Goal: Information Seeking & Learning: Learn about a topic

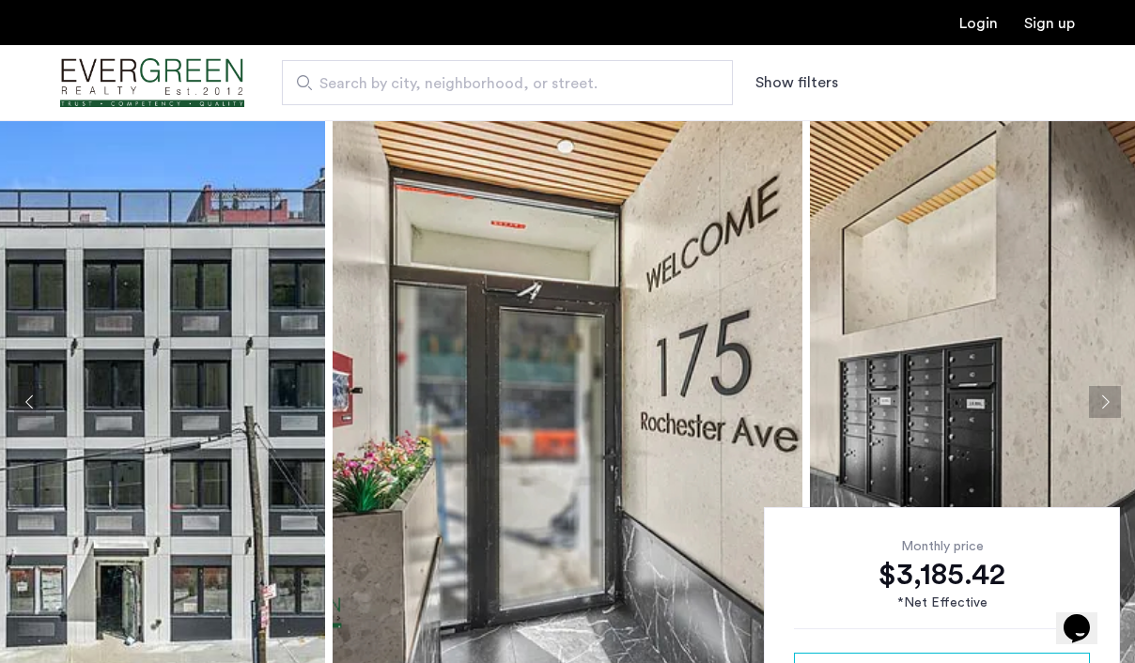
click at [1107, 397] on button "Next apartment" at bounding box center [1105, 402] width 32 height 32
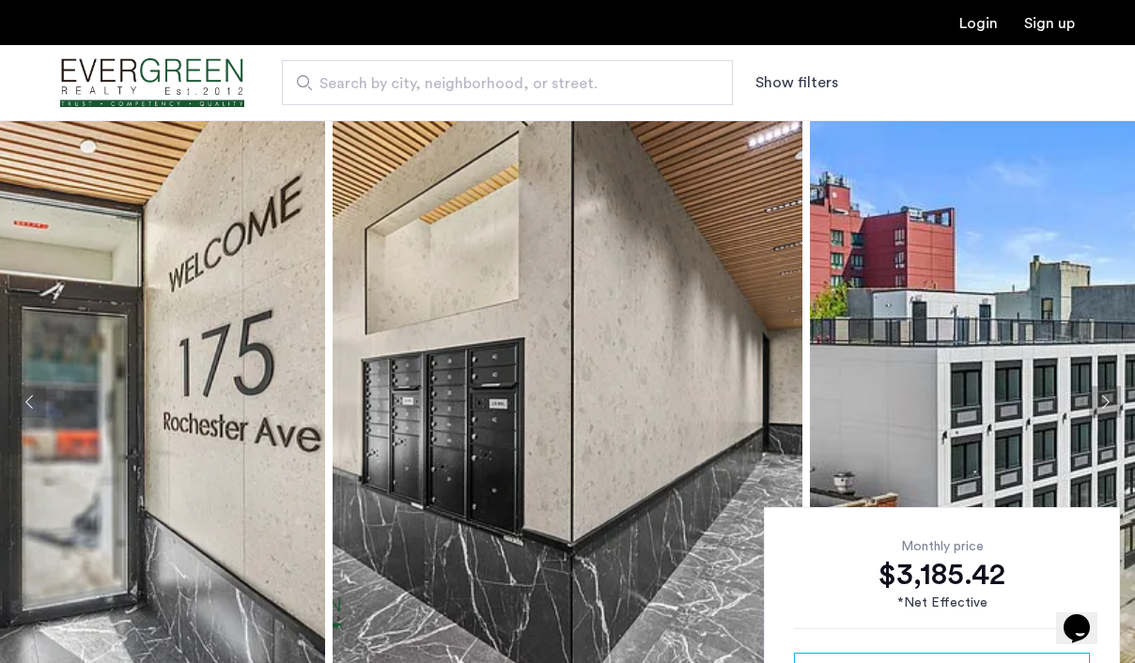
click at [1107, 397] on button "Next apartment" at bounding box center [1105, 402] width 32 height 32
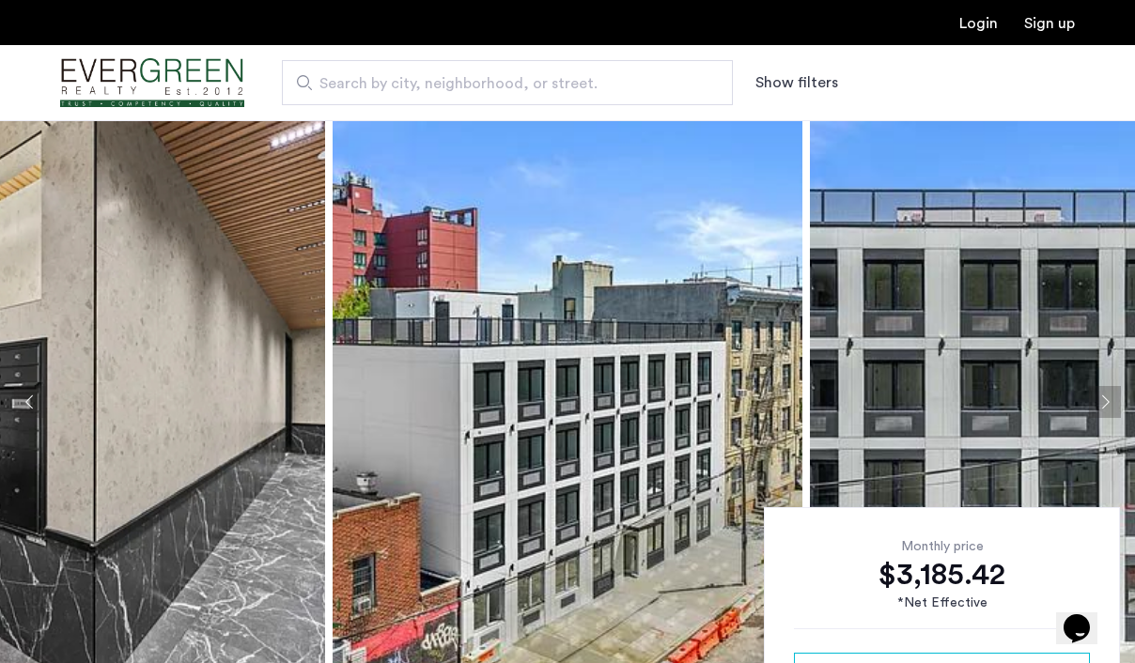
click at [1107, 397] on button "Next apartment" at bounding box center [1105, 402] width 32 height 32
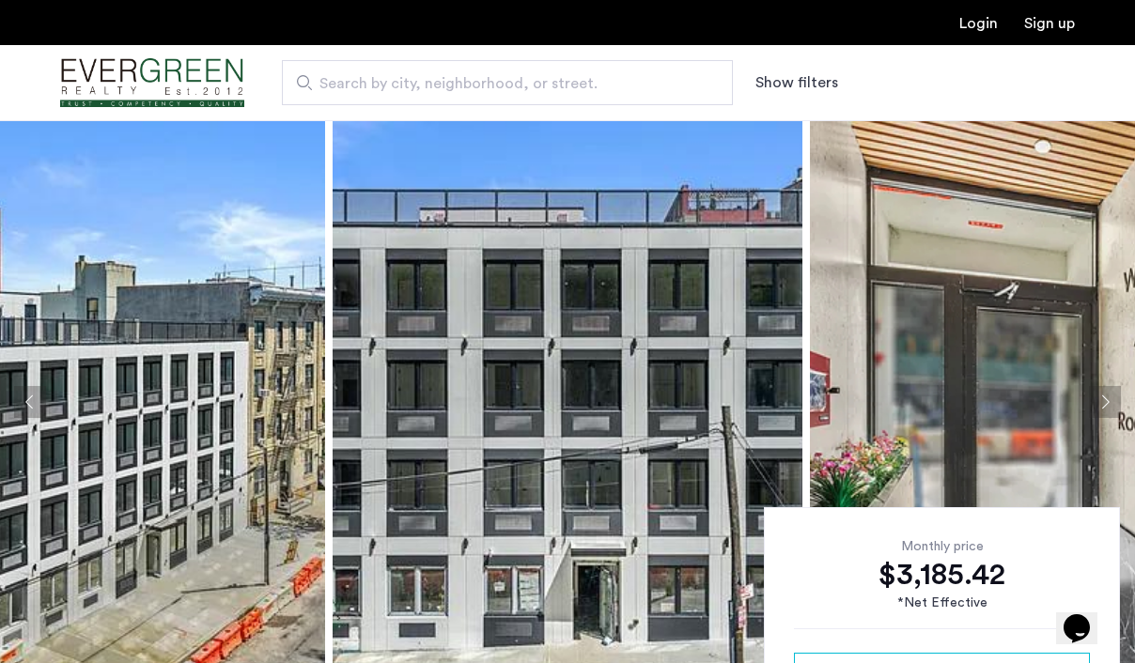
click at [1107, 397] on button "Next apartment" at bounding box center [1105, 402] width 32 height 32
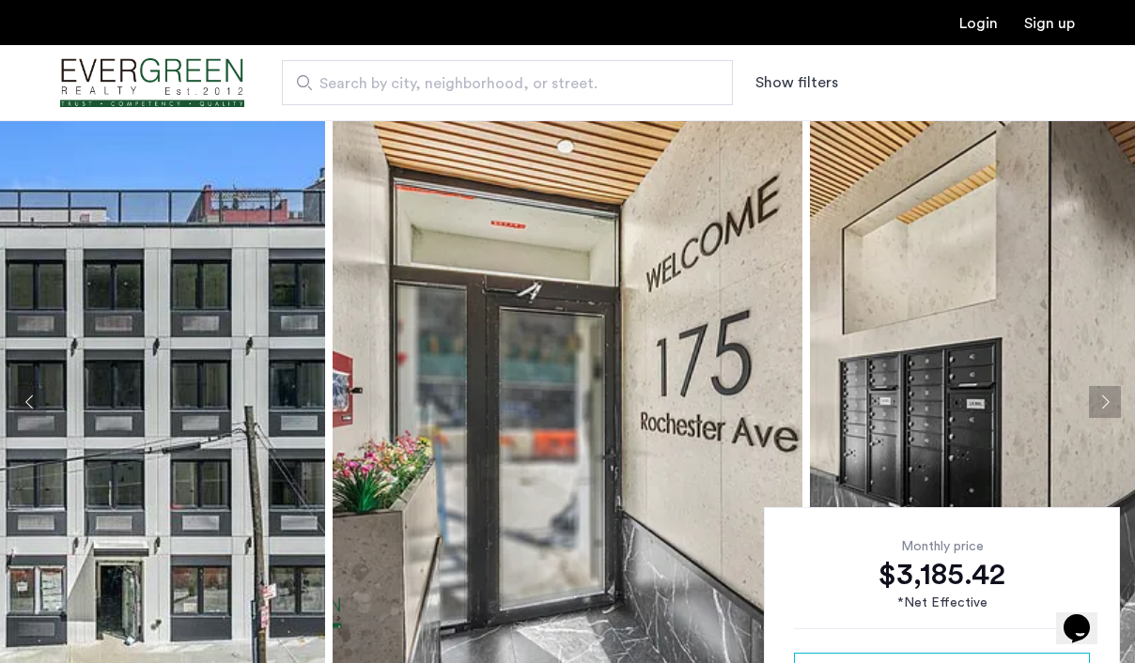
click at [1107, 397] on button "Next apartment" at bounding box center [1105, 402] width 32 height 32
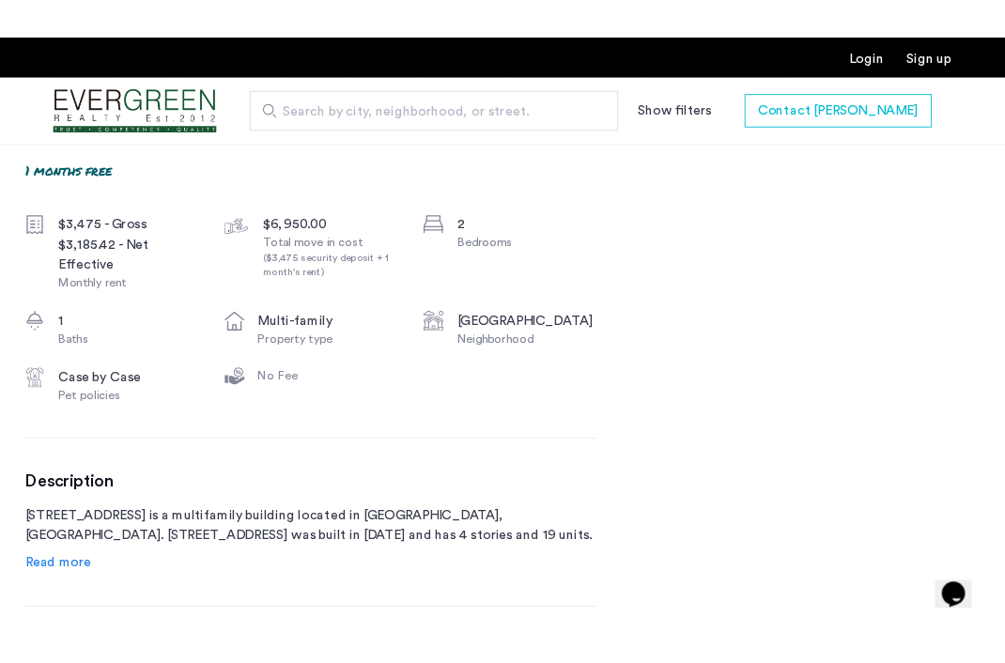
scroll to position [668, 0]
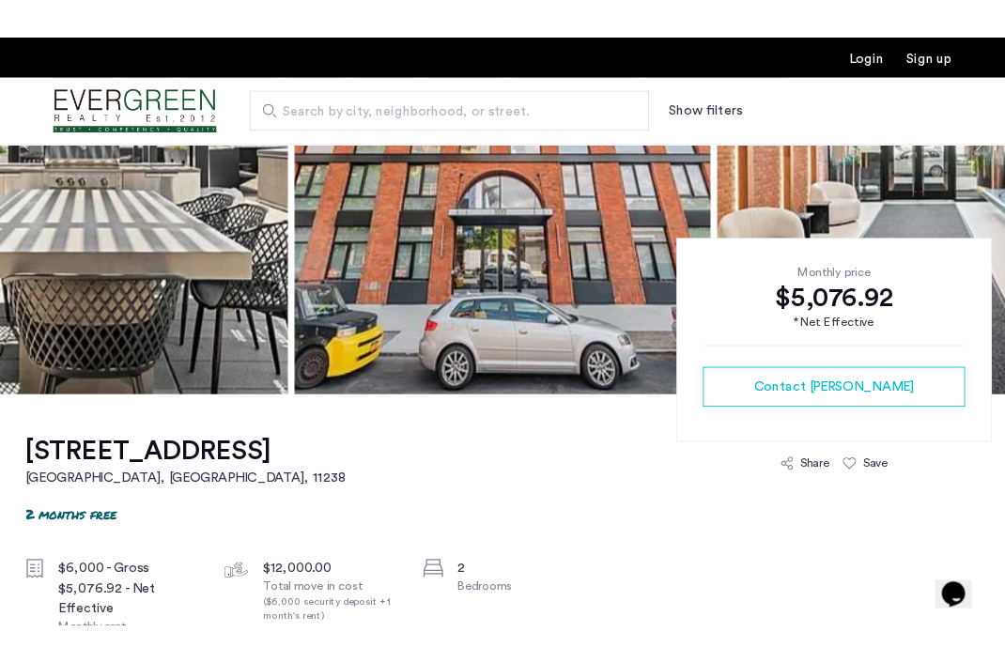
scroll to position [719, 0]
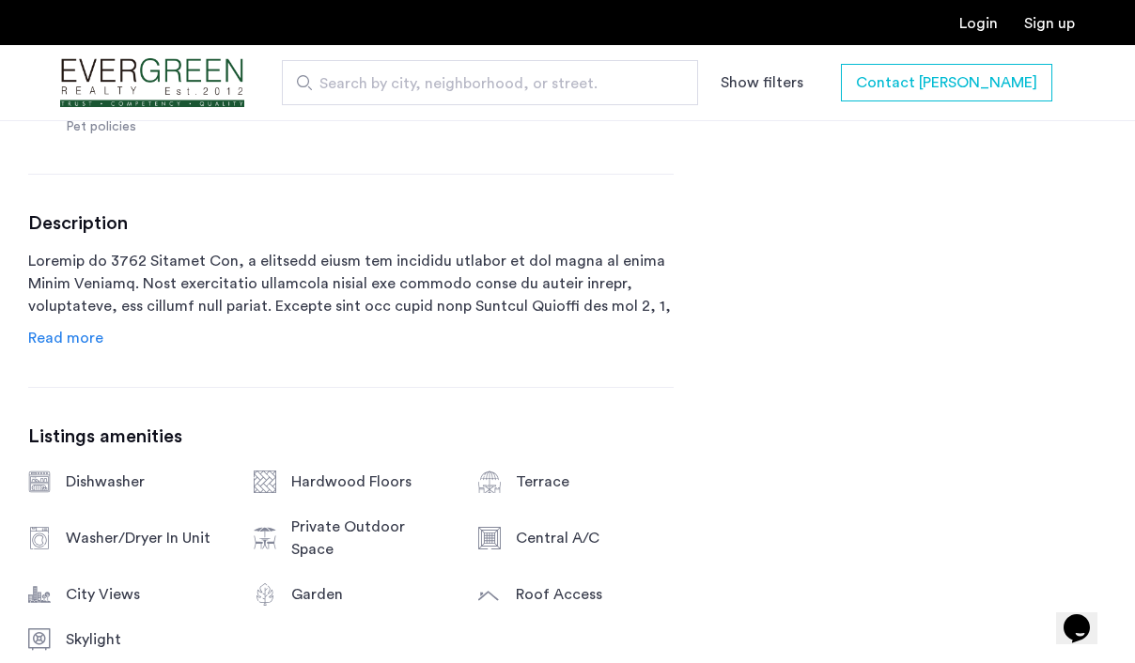
scroll to position [920, 0]
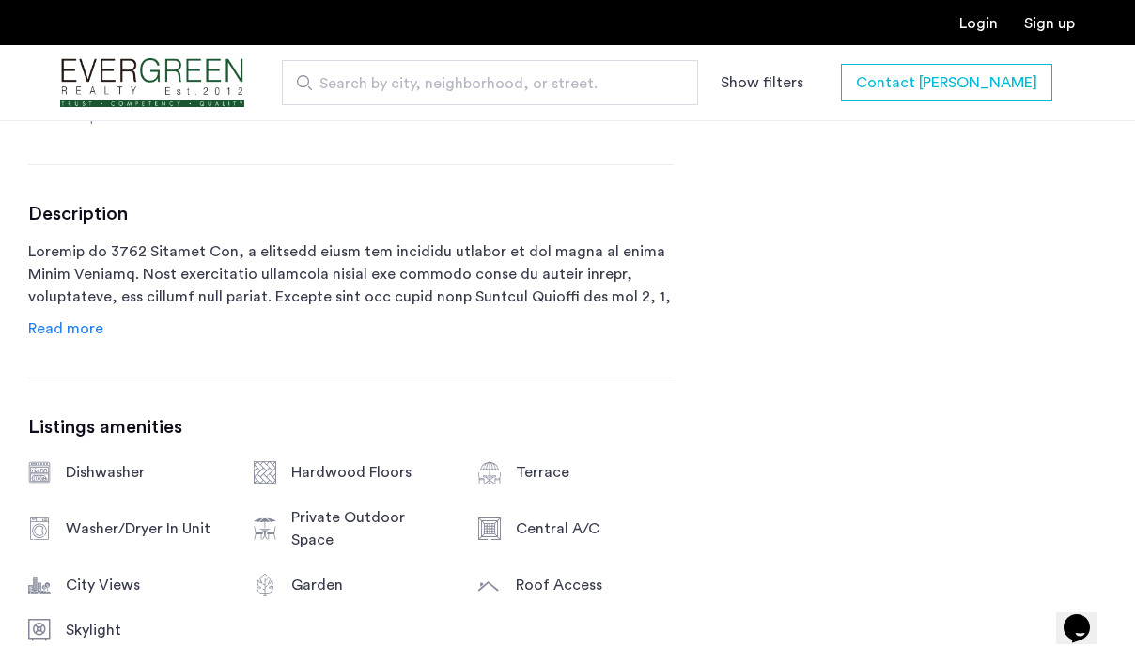
click at [76, 335] on span "Read more" at bounding box center [65, 328] width 75 height 15
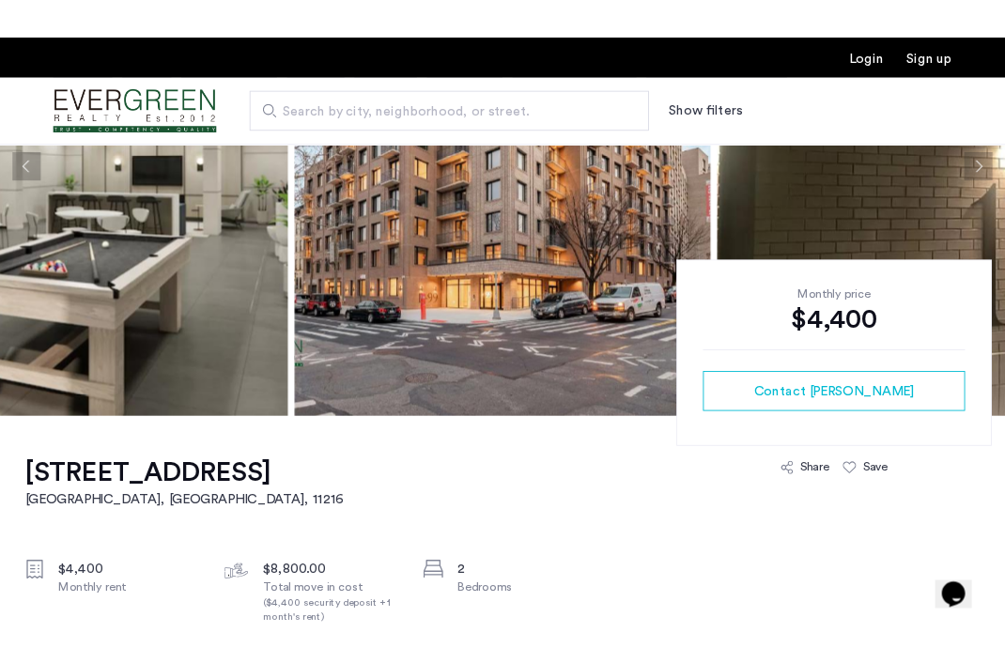
scroll to position [425, 0]
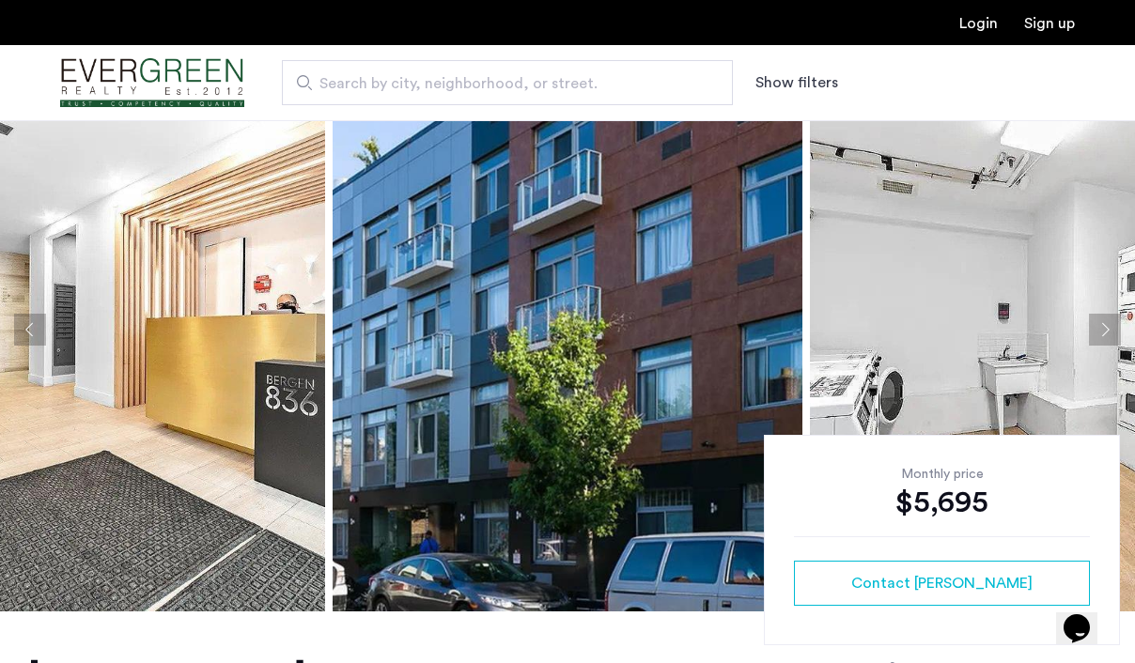
scroll to position [77, 0]
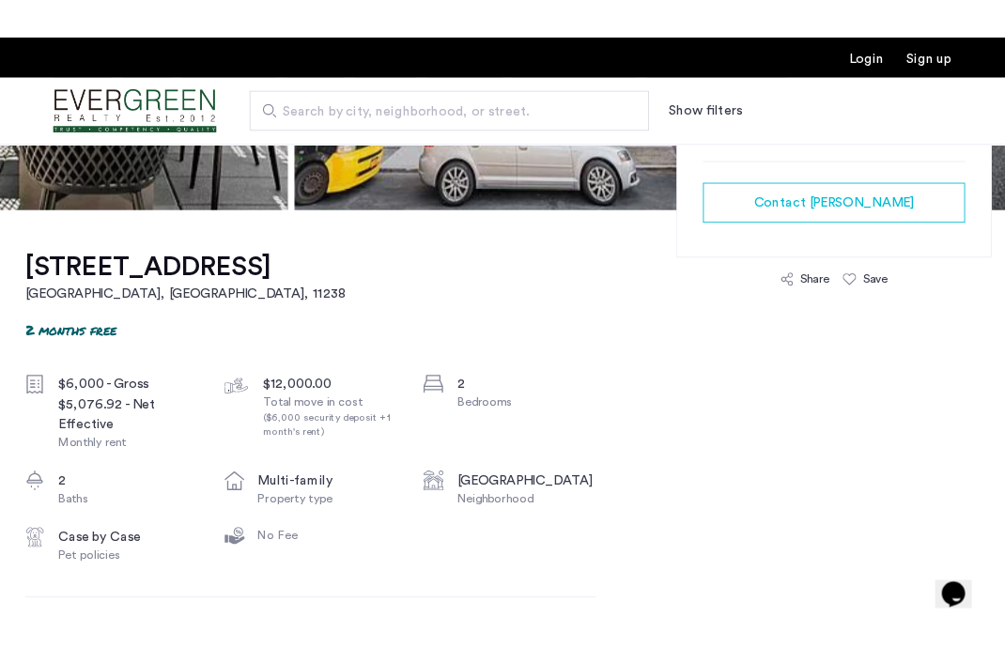
scroll to position [487, 0]
